Goal: Navigation & Orientation: Understand site structure

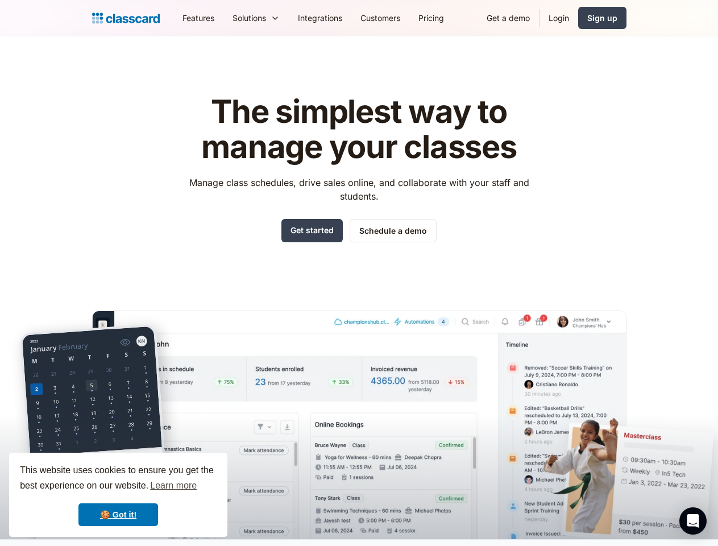
click at [359, 273] on div "The simplest way to manage your classes Manage class schedules, drive sales onl…" at bounding box center [359, 307] width 534 height 463
click at [118, 494] on div "This website uses cookies to ensure you get the best experience on our website.…" at bounding box center [118, 494] width 218 height 84
click at [400, 18] on nav "Features Resources Blog The latest industry news, updates and info. Customer st…" at bounding box center [399, 18] width 453 height 26
click at [223, 18] on div "Solutions Sports academy Swim school Dance studio Gymnastics Music school Marti…" at bounding box center [255, 18] width 65 height 26
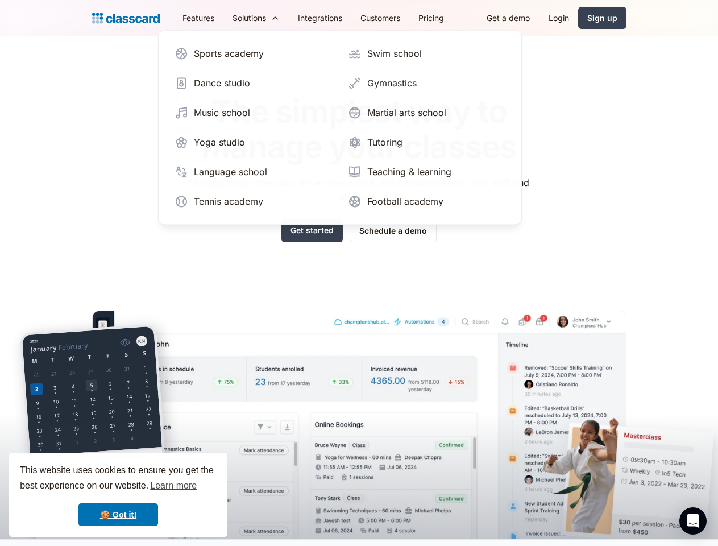
click at [693, 521] on icon "Open Intercom Messenger" at bounding box center [693, 521] width 12 height 14
